Goal: Complete application form

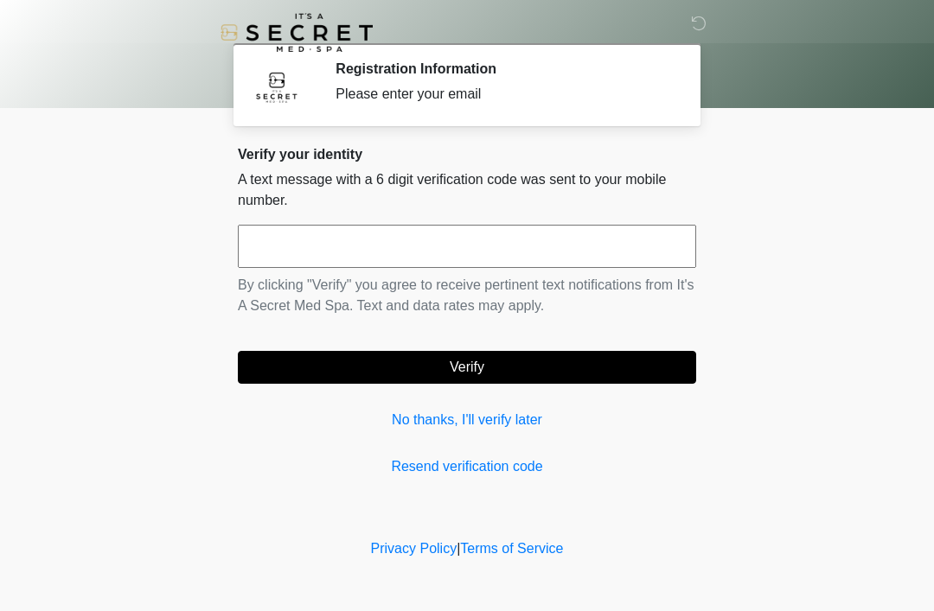
click at [415, 404] on div "Verify your identity A text message with a 6 digit verification code was sent t…" at bounding box center [467, 311] width 458 height 331
click at [415, 398] on div "Verify your identity A text message with a 6 digit verification code was sent t…" at bounding box center [467, 311] width 458 height 331
click at [415, 397] on div "Verify your identity A text message with a 6 digit verification code was sent t…" at bounding box center [467, 311] width 458 height 331
click at [395, 415] on link "No thanks, I'll verify later" at bounding box center [467, 420] width 458 height 21
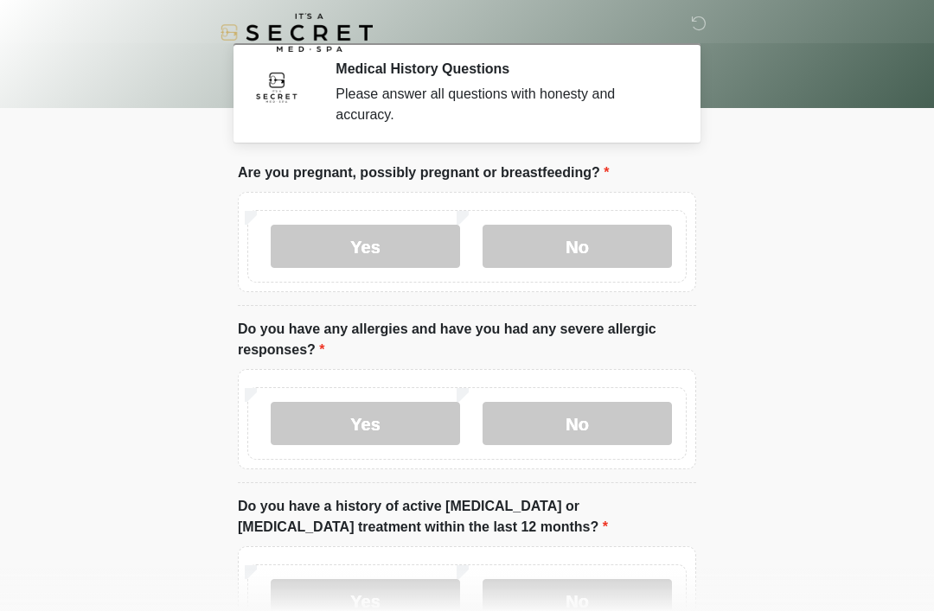
click at [636, 259] on label "No" at bounding box center [576, 246] width 189 height 43
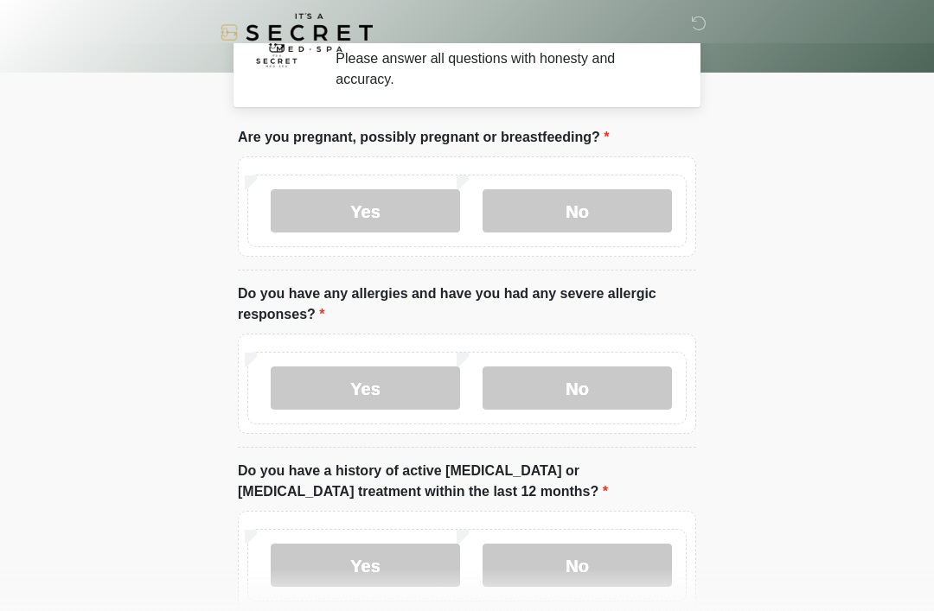
click at [646, 393] on label "No" at bounding box center [576, 388] width 189 height 43
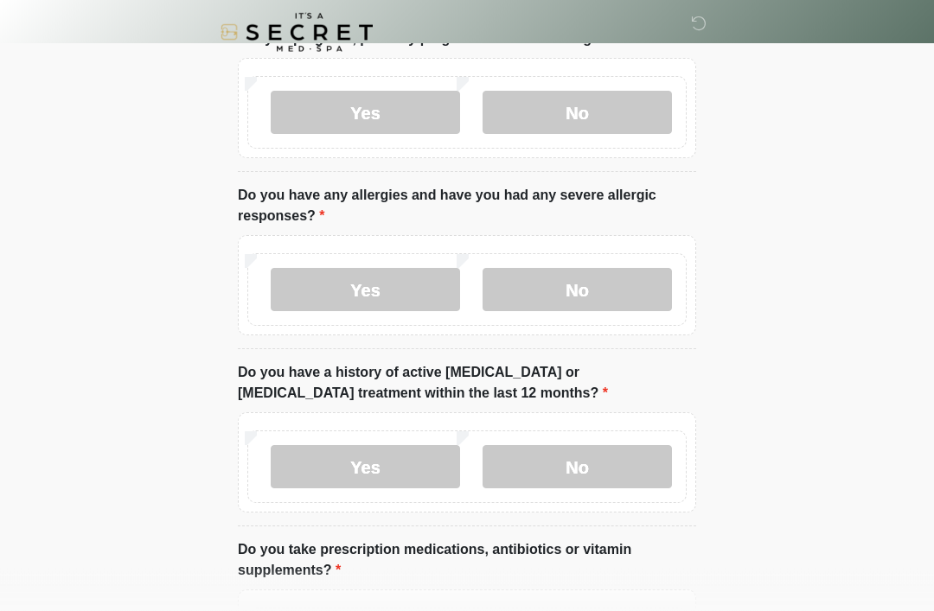
scroll to position [141, 0]
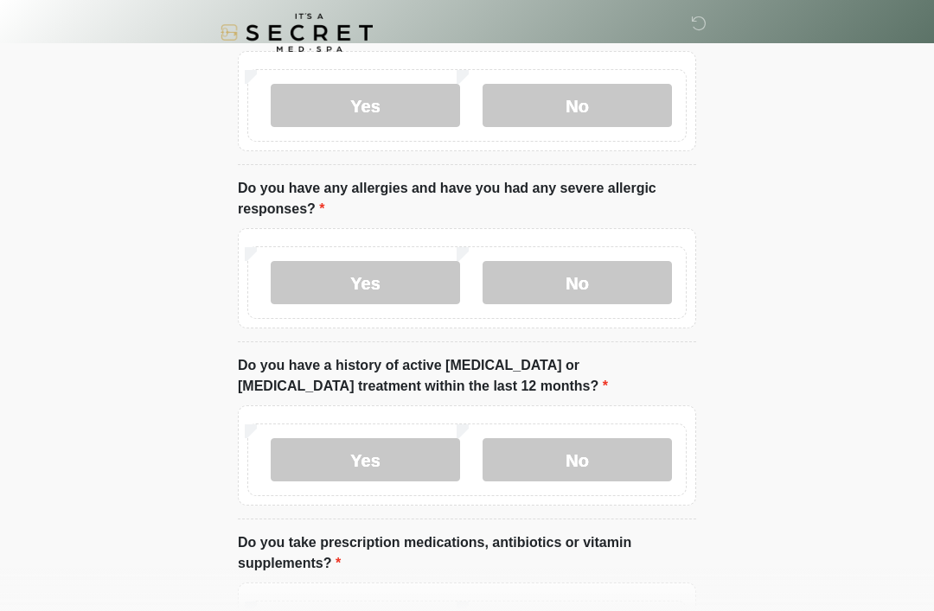
click at [642, 460] on label "No" at bounding box center [576, 459] width 189 height 43
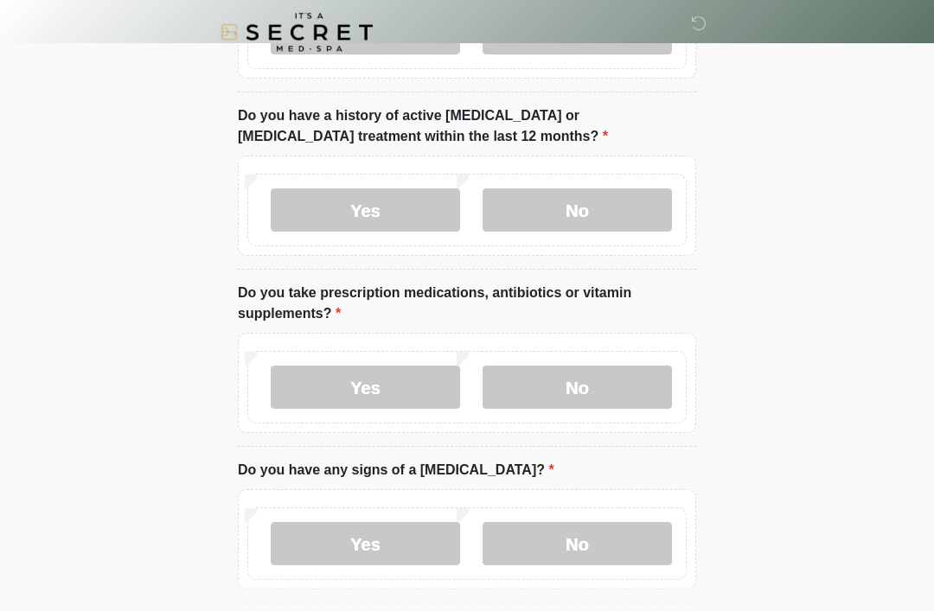
scroll to position [391, 0]
click at [438, 399] on label "Yes" at bounding box center [365, 387] width 189 height 43
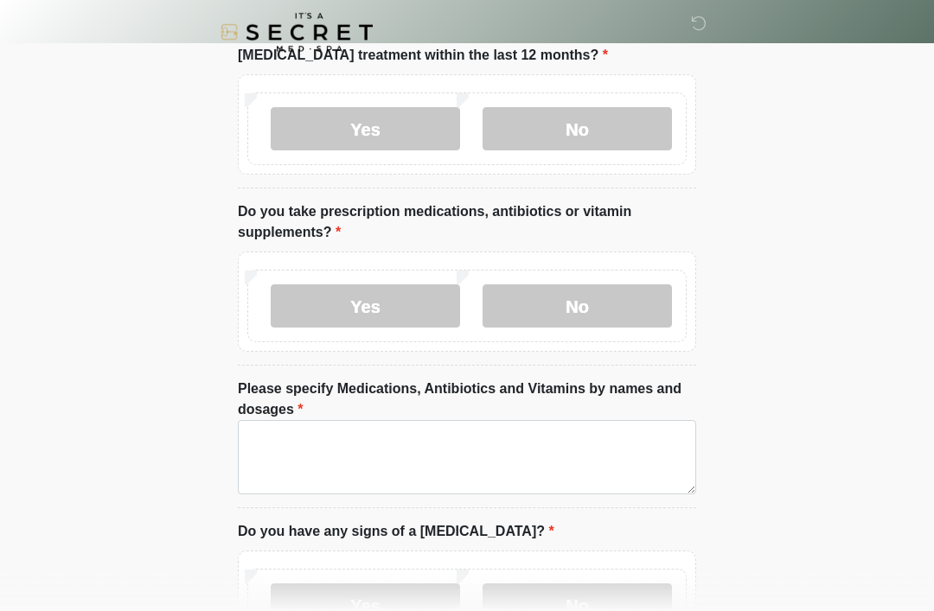
scroll to position [472, 0]
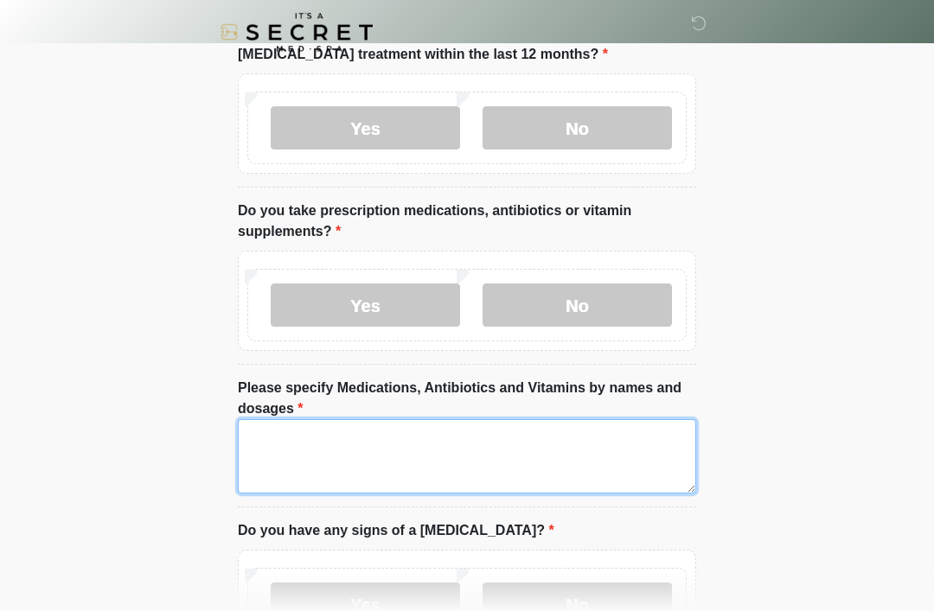
click at [629, 457] on textarea "Please specify Medications, Antibiotics and Vitamins by names and dosages" at bounding box center [467, 457] width 458 height 74
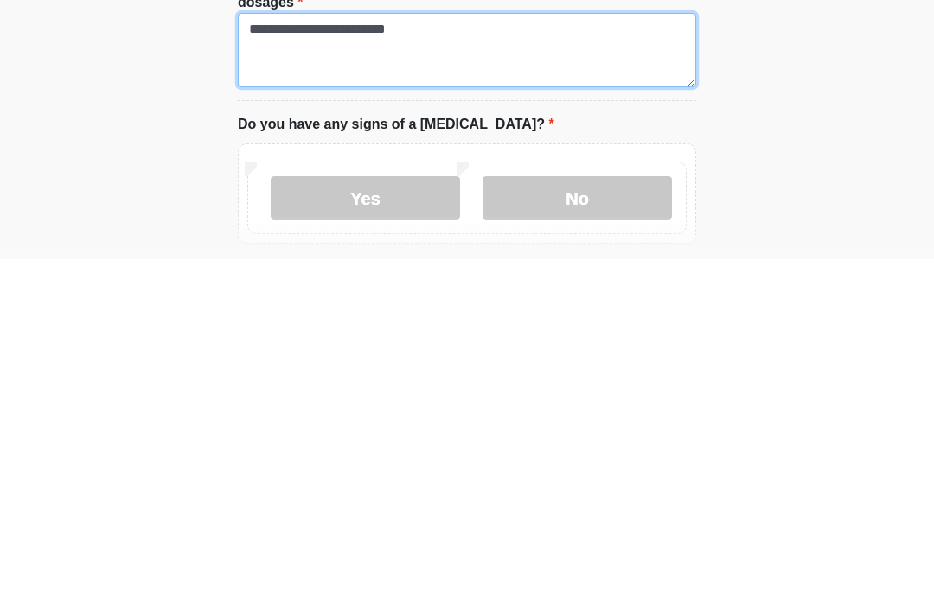
type textarea "**********"
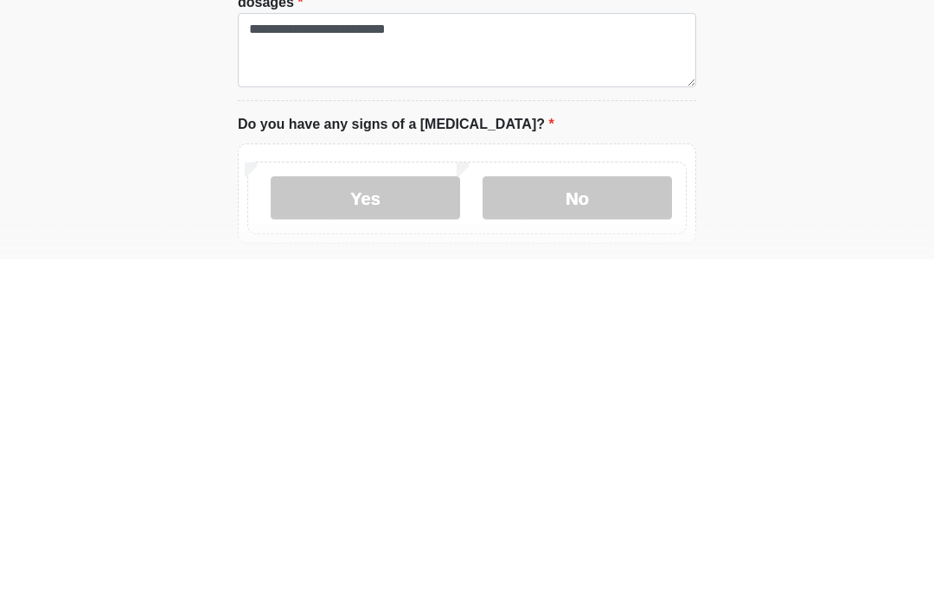
click at [655, 529] on label "No" at bounding box center [576, 550] width 189 height 43
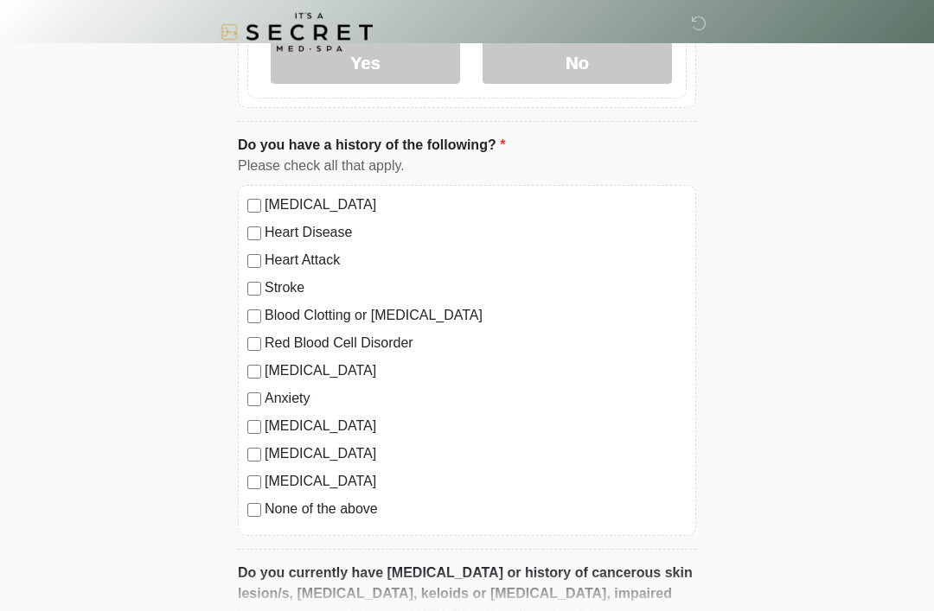
scroll to position [1024, 0]
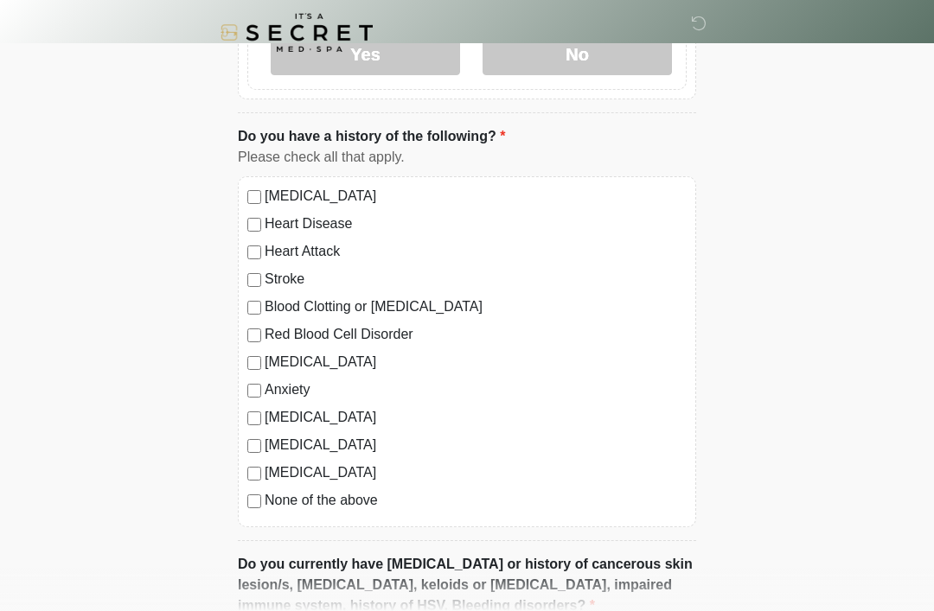
click at [347, 508] on label "None of the above" at bounding box center [476, 500] width 422 height 21
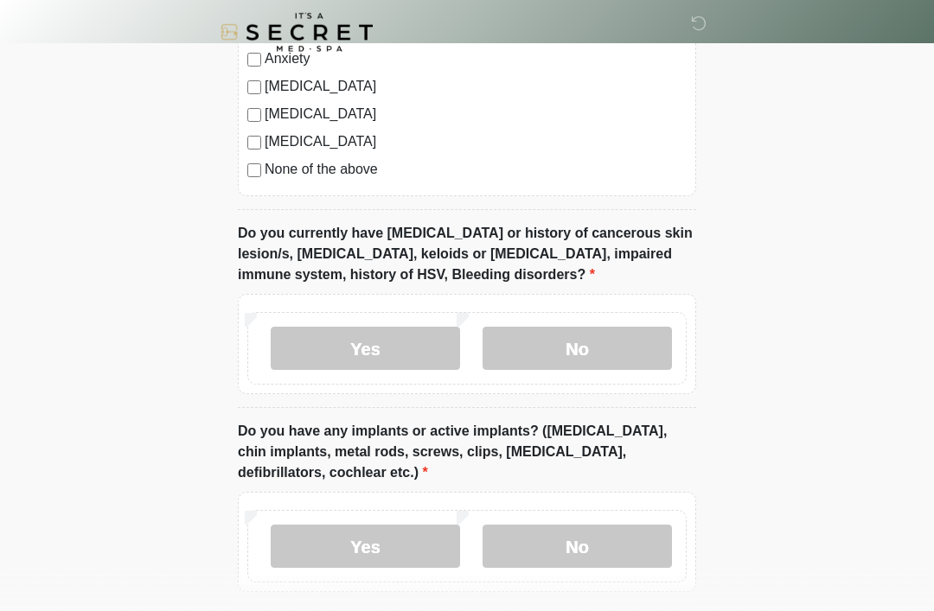
scroll to position [1355, 0]
click at [636, 350] on label "No" at bounding box center [576, 348] width 189 height 43
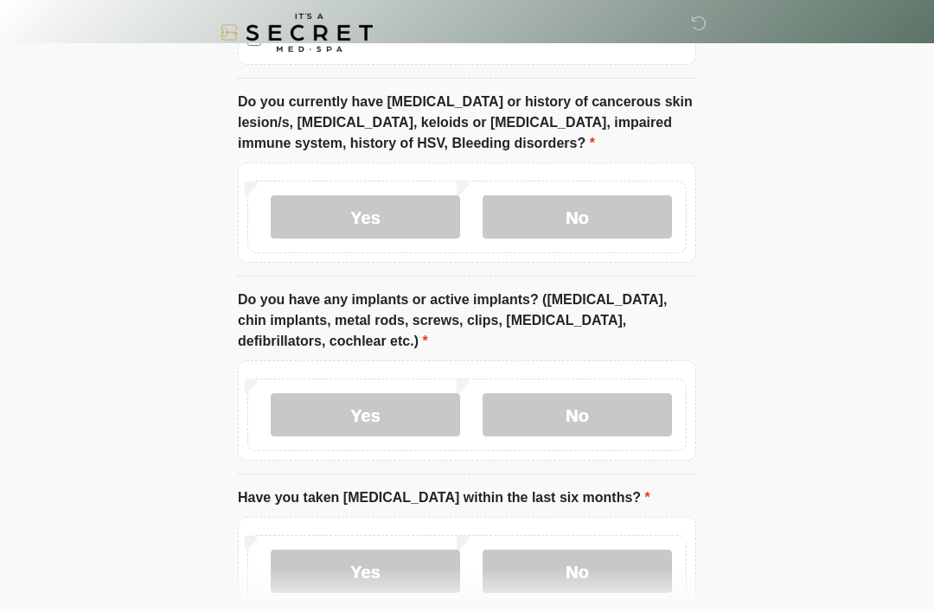
scroll to position [1491, 0]
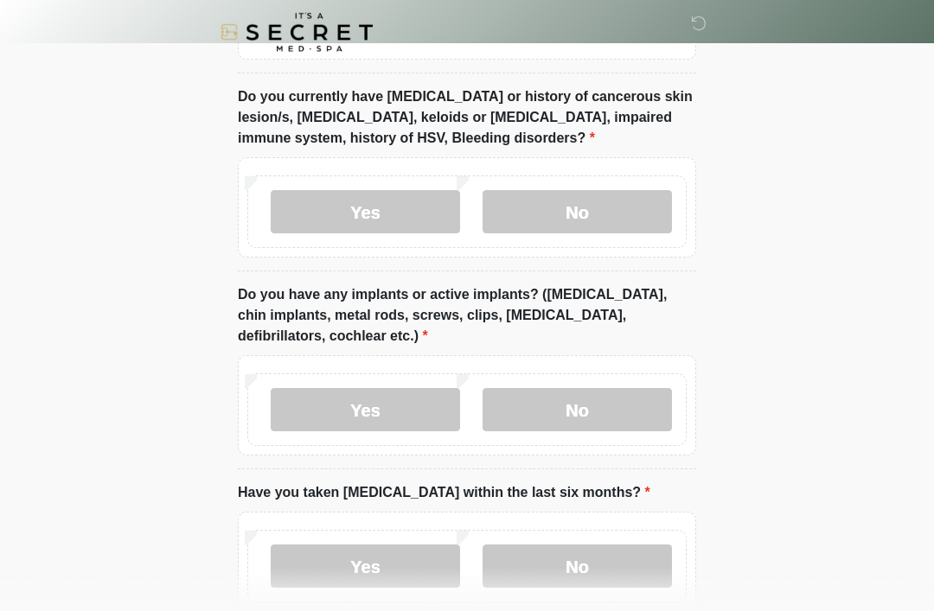
click at [648, 419] on label "No" at bounding box center [576, 410] width 189 height 43
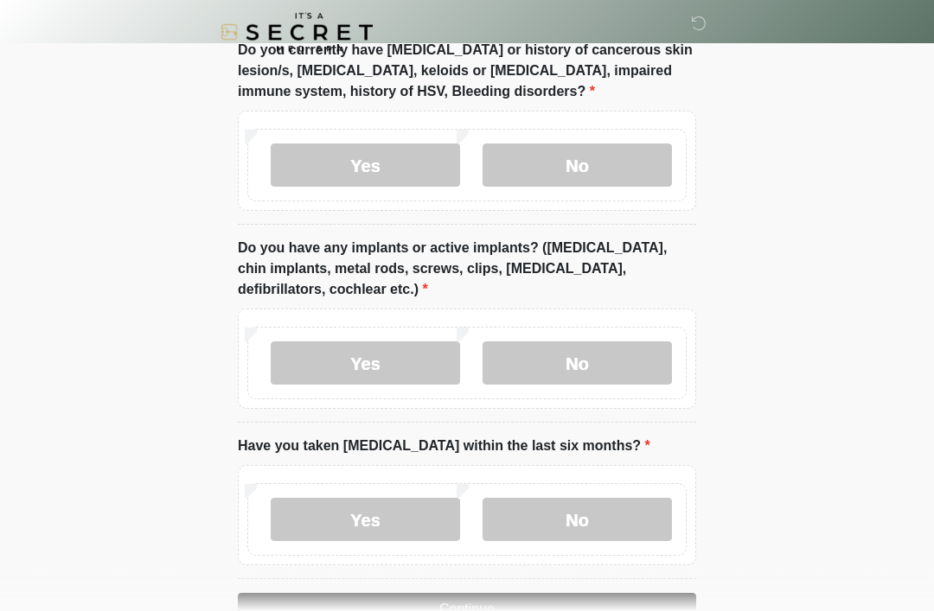
scroll to position [1587, 0]
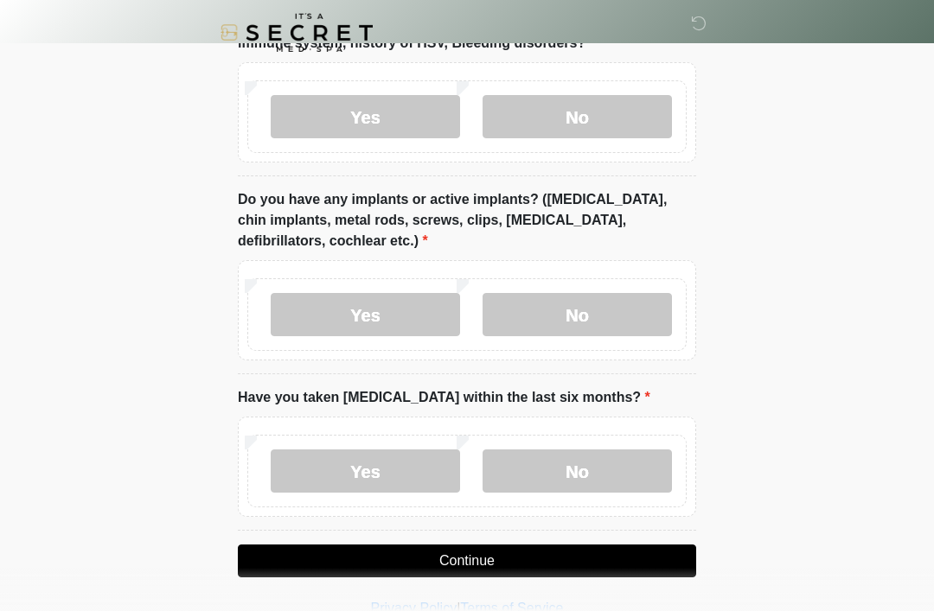
click at [624, 468] on label "No" at bounding box center [576, 471] width 189 height 43
click at [662, 569] on button "Continue" at bounding box center [467, 561] width 458 height 33
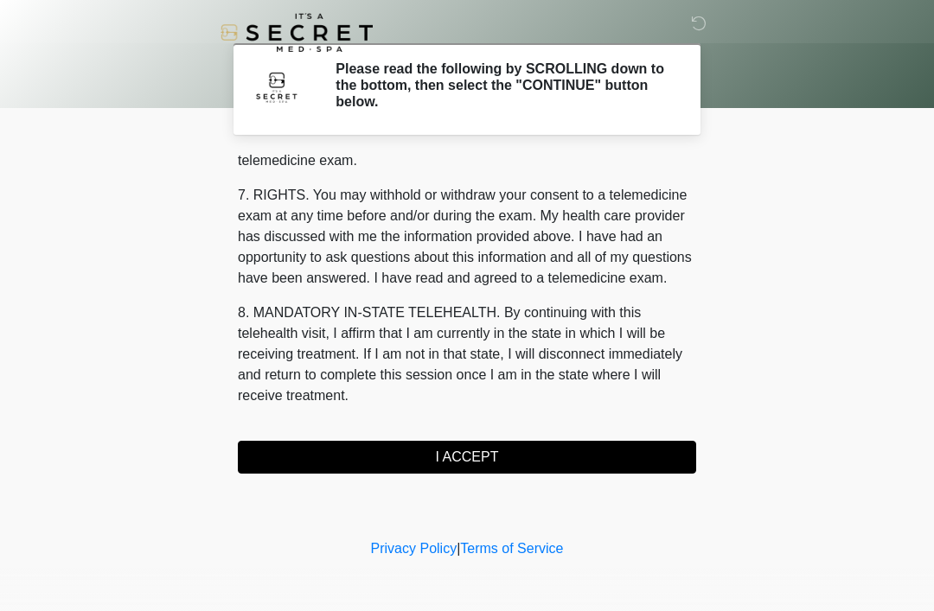
scroll to position [738, 0]
click at [604, 457] on button "I ACCEPT" at bounding box center [467, 457] width 458 height 33
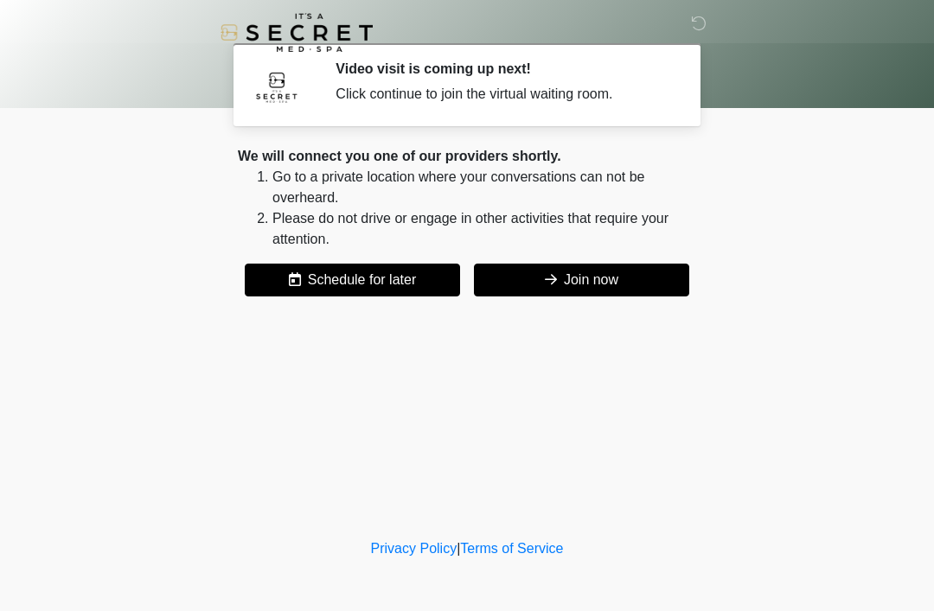
click at [674, 277] on button "Join now" at bounding box center [581, 280] width 215 height 33
